Goal: Communication & Community: Answer question/provide support

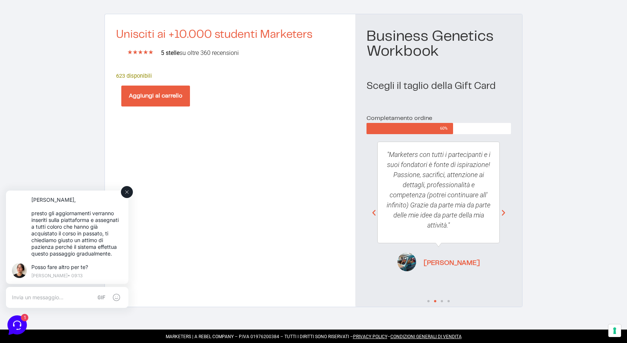
click at [68, 305] on div at bounding box center [67, 297] width 122 height 21
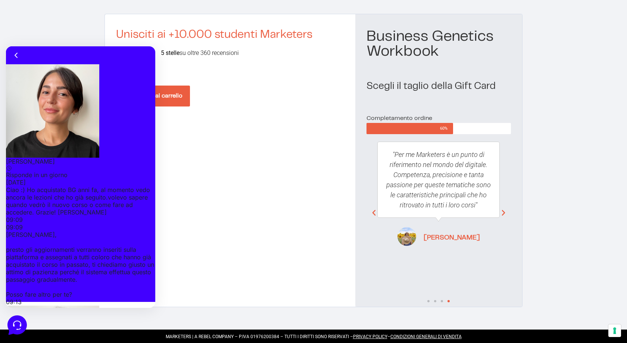
type textarea "Immagino che le live saranno accessibili solo a chi acquista il percorso da zer…"
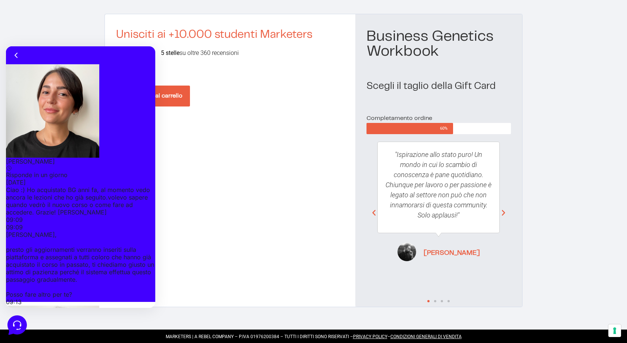
drag, startPoint x: 13, startPoint y: 300, endPoint x: 52, endPoint y: 300, distance: 38.1
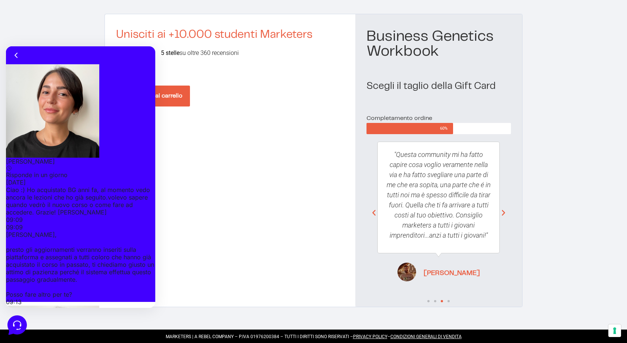
scroll to position [27, 0]
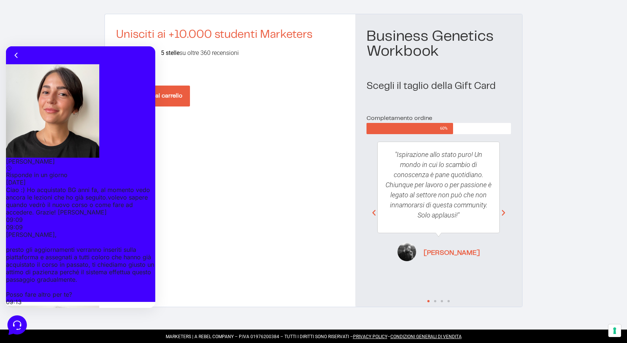
type textarea "Ok certo per la pazienza, volevo solo capire se mi ero persa qualche pezzo :) q…"
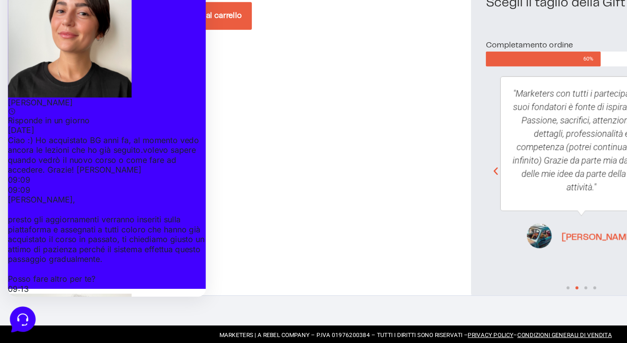
scroll to position [41, 0]
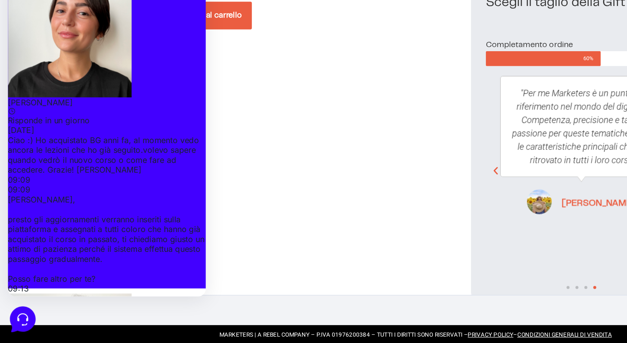
type textarea "Ah okay top grazie 😍 posso chiederti una cosa anche sul Village?"
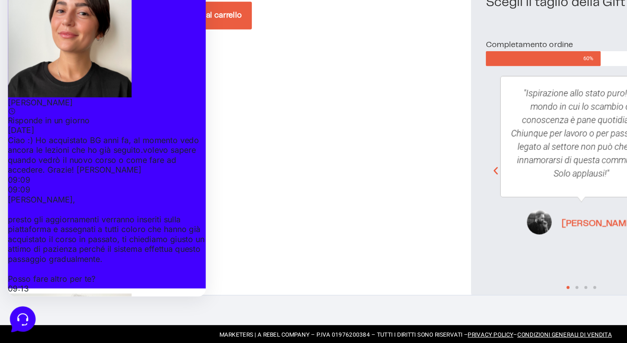
click at [55, 82] on div "30 settembre 2025 Ciao :) Ho acquistato BG anni fa, al momento vedo ancora le l…" at bounding box center [82, 329] width 149 height 494
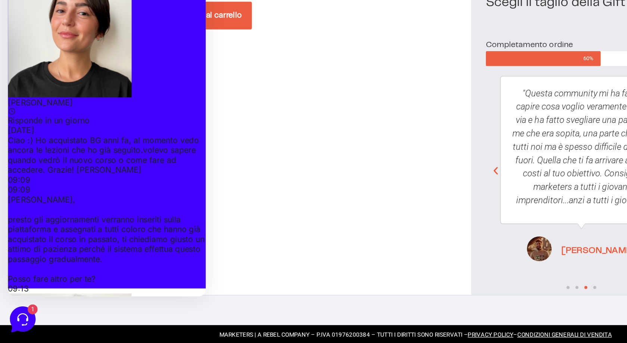
scroll to position [238, 0]
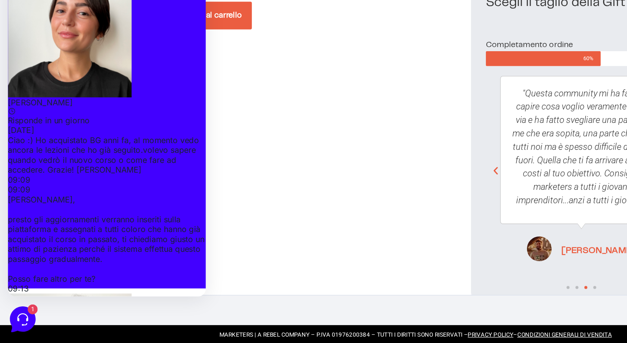
type textarea "Il mio amico ha effettuato l'acquisto per me, ma a me non arriva nulla rispetto…"
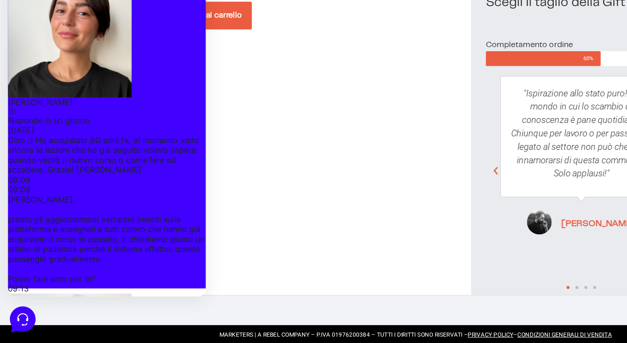
scroll to position [310, 0]
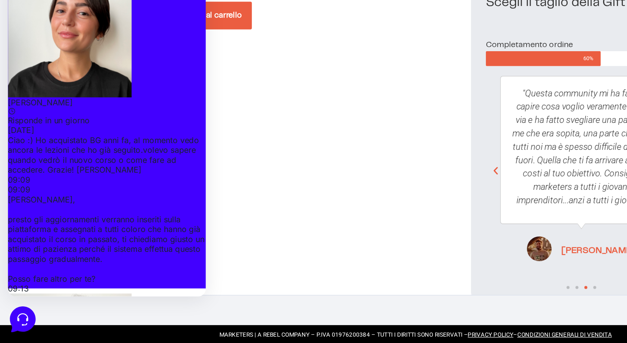
scroll to position [311, 0]
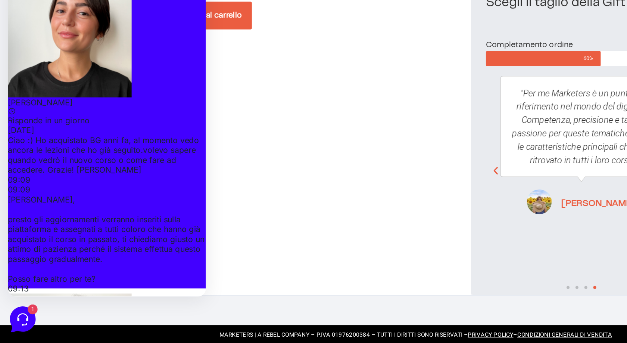
type textarea "Ok top allora gli rompo immediatamente perché non mi sta girando nulla :)"
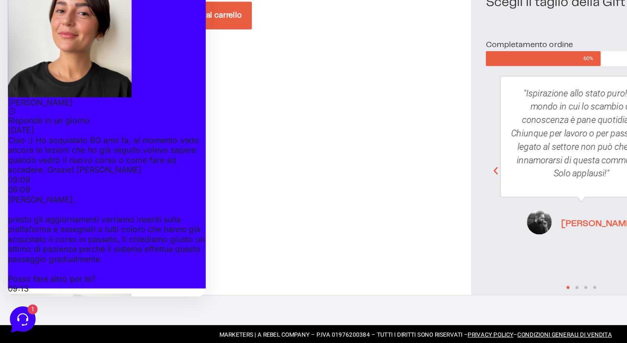
scroll to position [380, 0]
type textarea "G"
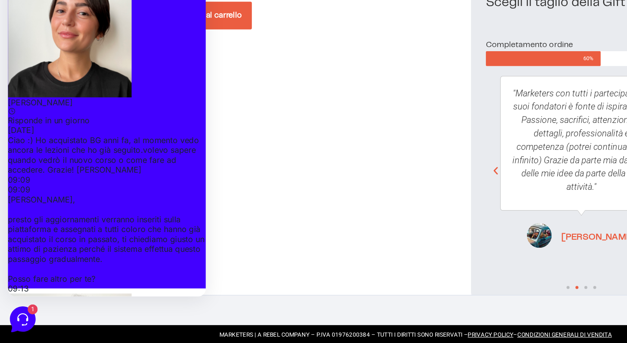
scroll to position [41, 0]
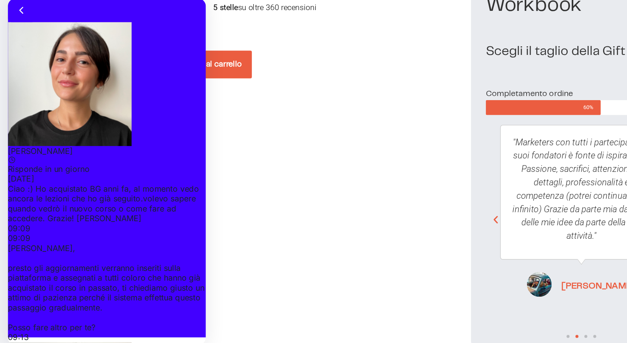
type textarea "Grazie 😊"
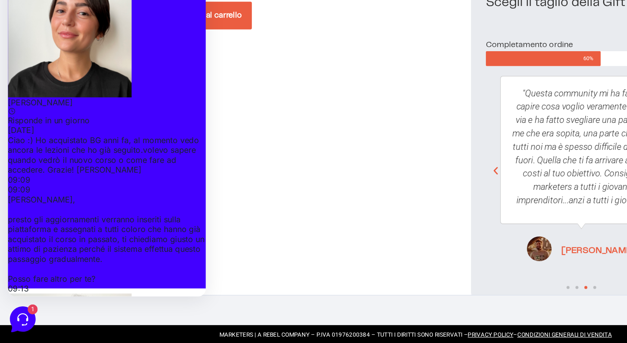
type textarea "Buon lunedì :)"
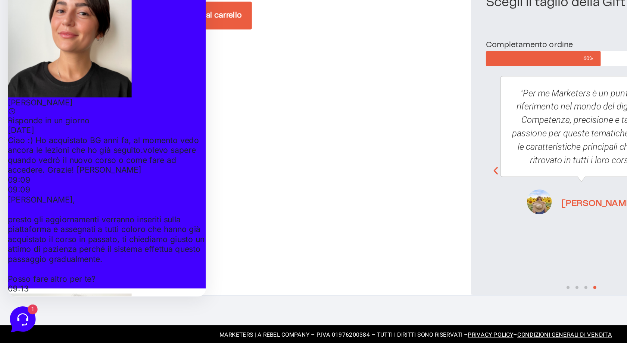
scroll to position [464, 0]
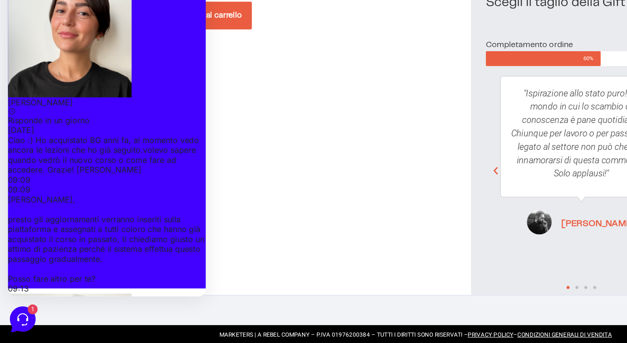
click at [254, 256] on div "Unisciti ai +10.000 studenti Marketers ★ ★ ★ ★ ★ 5/5 5 stelle su oltre 360 rece…" at bounding box center [230, 160] width 250 height 292
